Goal: Check status

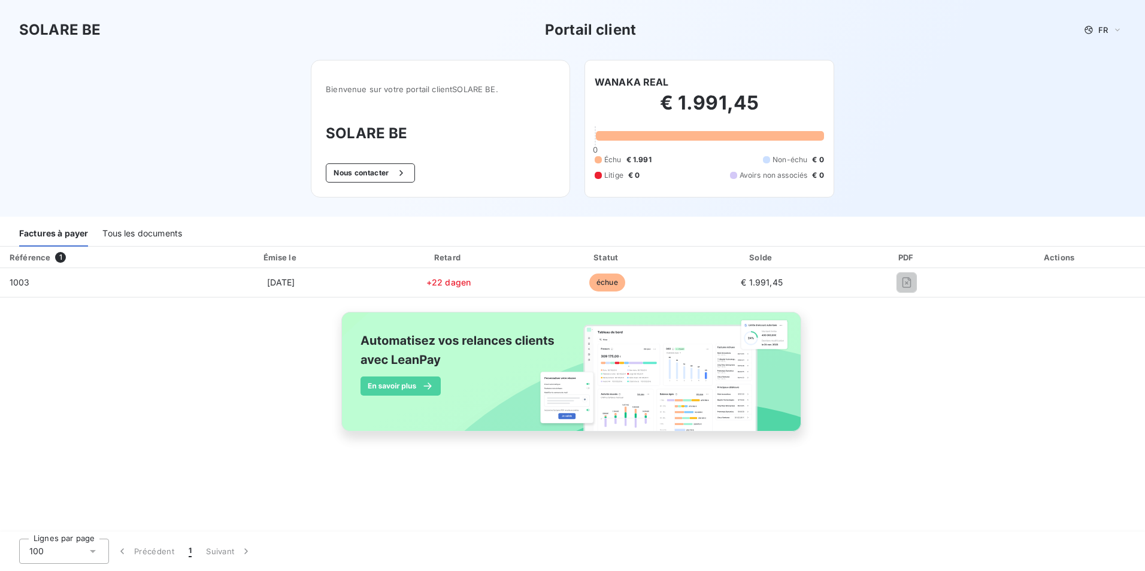
click at [141, 234] on div "Tous les documents" at bounding box center [142, 234] width 80 height 25
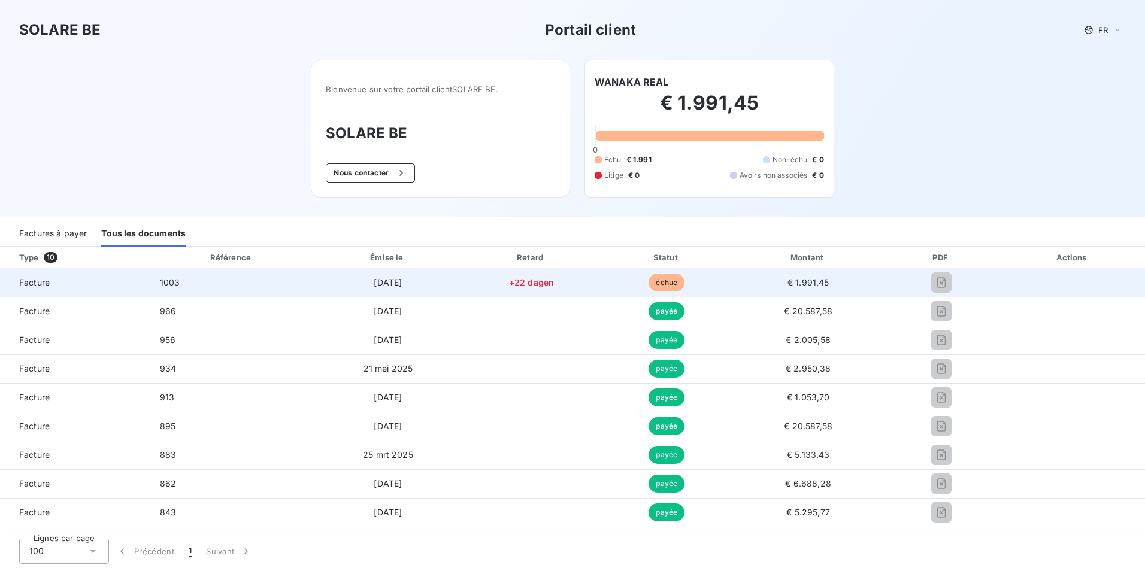
click at [44, 286] on span "Facture" at bounding box center [75, 283] width 131 height 12
click at [649, 278] on span "échue" at bounding box center [666, 283] width 36 height 18
click at [796, 283] on span "€ 1.991,45" at bounding box center [808, 282] width 42 height 10
click at [374, 282] on span "[DATE]" at bounding box center [388, 282] width 28 height 10
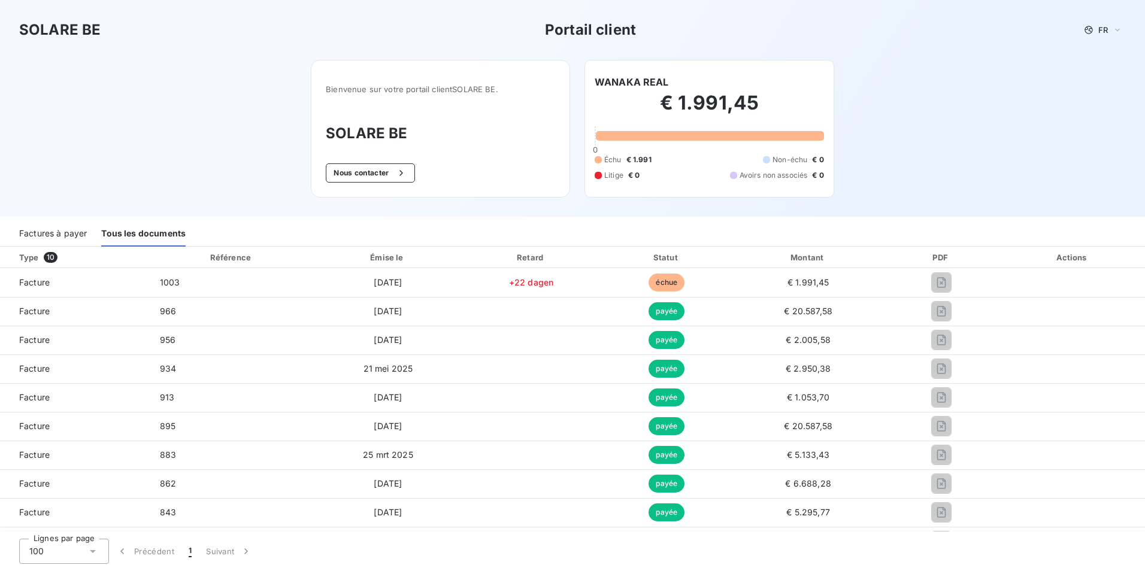
click at [706, 99] on h2 "€ 1.991,45" at bounding box center [708, 109] width 229 height 36
drag, startPoint x: 926, startPoint y: 280, endPoint x: 946, endPoint y: 191, distance: 91.5
click at [946, 191] on div "SOLARE BE Portail client FR Bienvenue sur votre portail client SOLARE BE . SOLA…" at bounding box center [572, 108] width 1145 height 217
